Goal: Find specific page/section: Find specific page/section

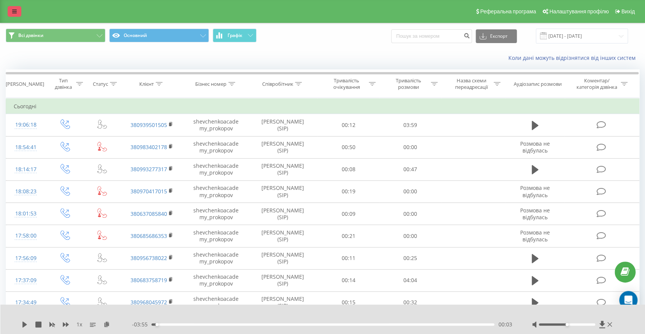
click at [9, 14] on link at bounding box center [15, 11] width 14 height 11
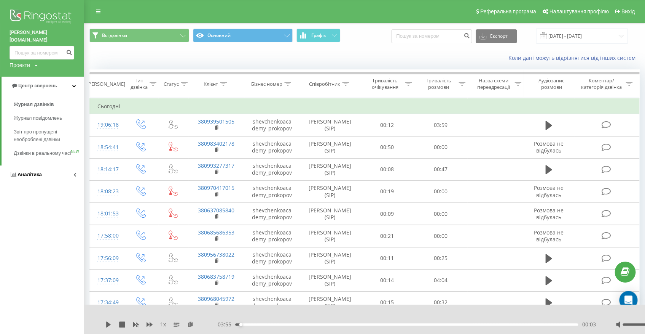
click at [64, 176] on link "Аналiтика" at bounding box center [42, 174] width 84 height 18
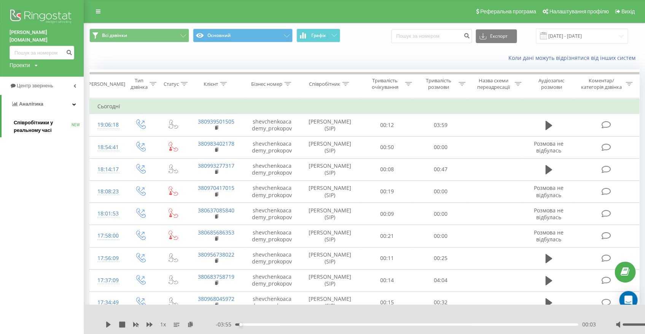
click at [53, 121] on span "Співробітники у реальному часі" at bounding box center [43, 126] width 58 height 15
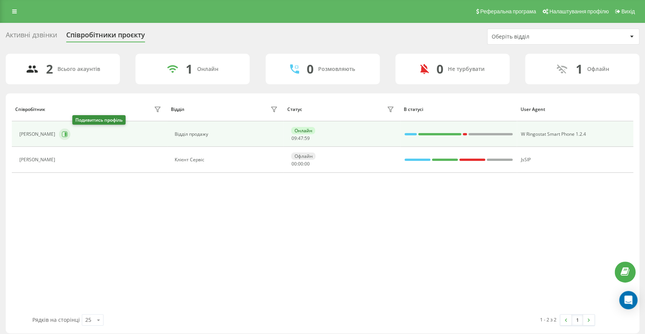
click at [68, 136] on icon at bounding box center [65, 134] width 6 height 6
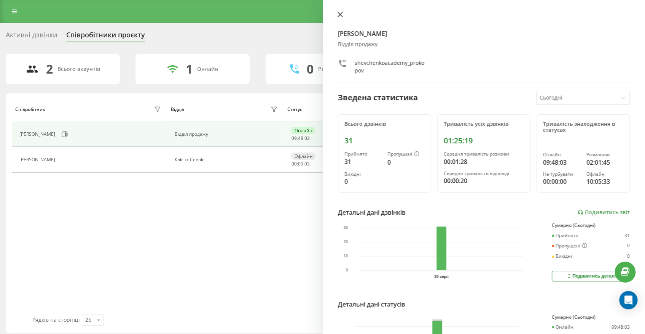
click at [340, 12] on icon at bounding box center [340, 14] width 5 height 5
